Goal: Information Seeking & Learning: Learn about a topic

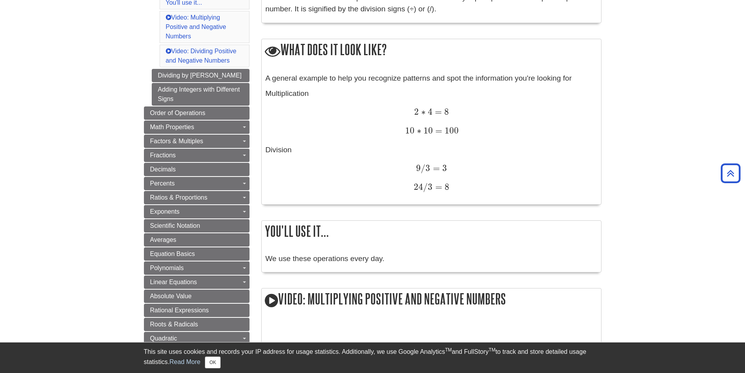
scroll to position [274, 0]
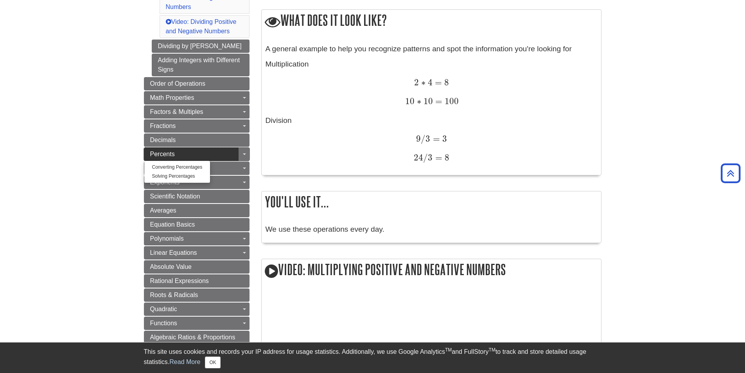
click at [165, 155] on span "Percents" at bounding box center [162, 154] width 25 height 7
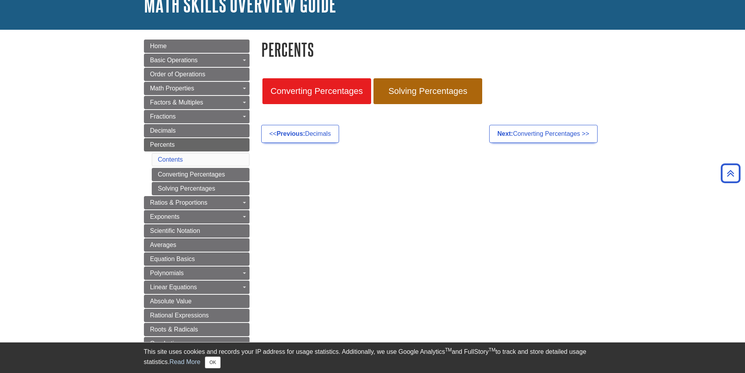
scroll to position [27, 0]
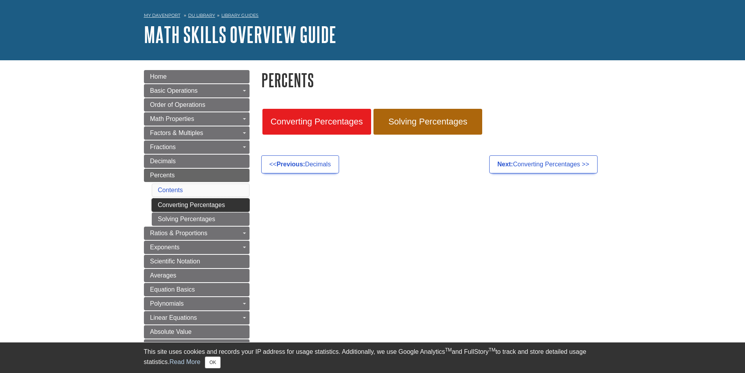
click at [201, 206] on link "Converting Percentages" at bounding box center [201, 204] width 98 height 13
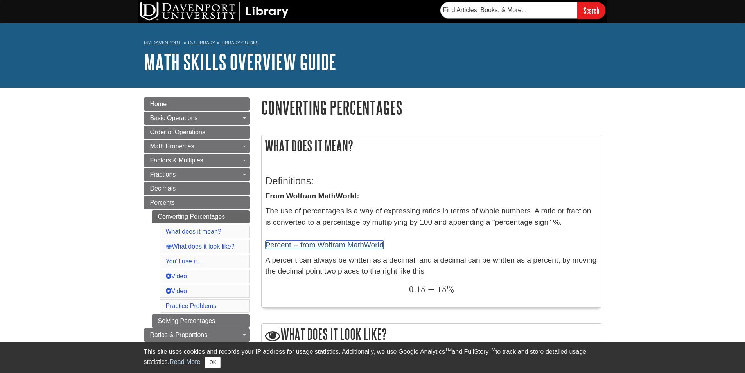
click at [326, 246] on link "Percent -- from Wolfram MathWorld" at bounding box center [325, 245] width 118 height 8
